Goal: Information Seeking & Learning: Learn about a topic

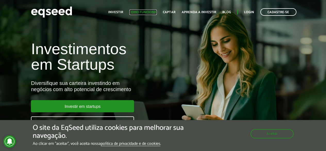
click at [153, 14] on link "Como funciona" at bounding box center [142, 12] width 27 height 3
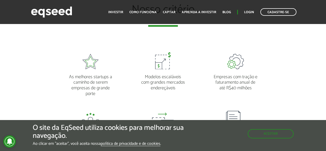
scroll to position [387, 0]
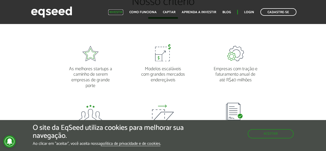
click at [117, 12] on link "Investir" at bounding box center [115, 12] width 15 height 3
